Goal: Transaction & Acquisition: Purchase product/service

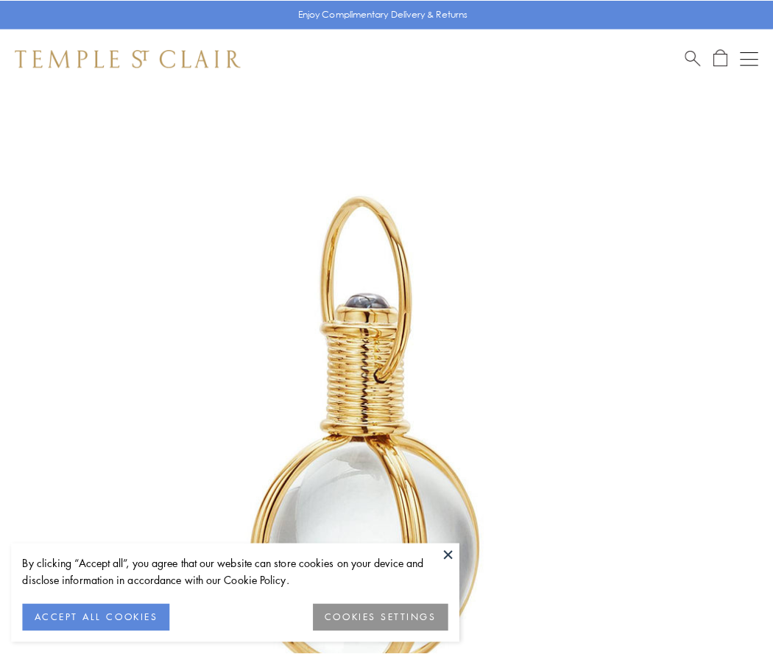
scroll to position [385, 0]
